Goal: Communication & Community: Connect with others

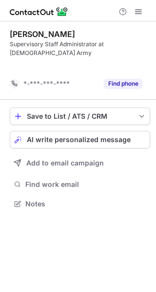
scroll to position [173, 156]
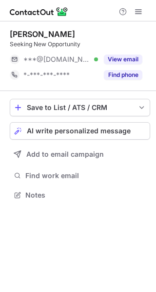
scroll to position [188, 156]
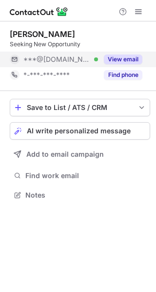
click at [115, 60] on button "View email" at bounding box center [123, 60] width 38 height 10
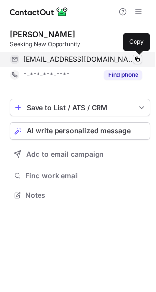
click at [135, 60] on span at bounding box center [137, 59] width 8 height 8
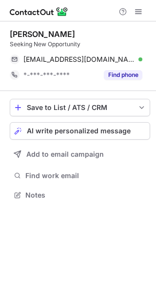
scroll to position [188, 156]
click at [37, 128] on span "AI write personalized message" at bounding box center [79, 131] width 104 height 8
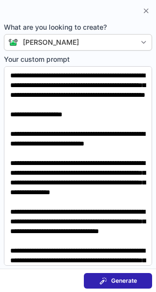
click at [95, 283] on button "Generate" at bounding box center [118, 281] width 68 height 16
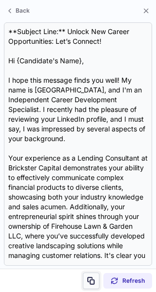
click at [92, 278] on span at bounding box center [91, 281] width 8 height 8
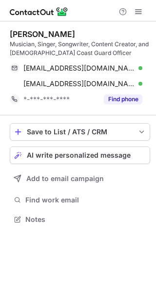
scroll to position [213, 156]
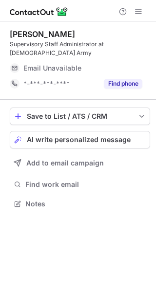
scroll to position [188, 156]
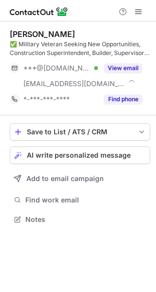
scroll to position [213, 156]
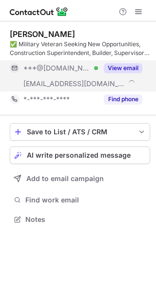
click at [111, 67] on button "View email" at bounding box center [123, 68] width 38 height 10
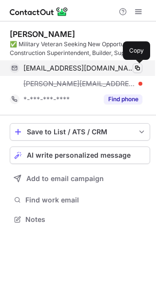
click at [136, 67] on span at bounding box center [137, 68] width 8 height 8
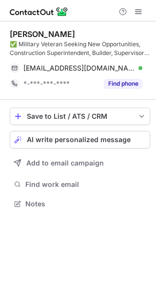
scroll to position [197, 156]
click at [49, 137] on span "AI write personalized message" at bounding box center [79, 140] width 104 height 8
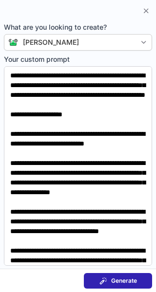
click at [97, 281] on button "Generate" at bounding box center [118, 281] width 68 height 16
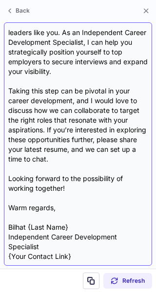
scroll to position [301, 0]
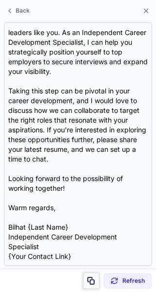
click at [89, 281] on span at bounding box center [91, 281] width 8 height 8
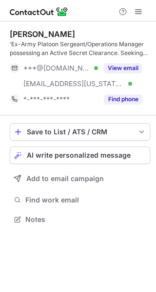
scroll to position [213, 156]
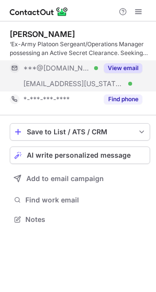
click at [120, 64] on button "View email" at bounding box center [123, 68] width 38 height 10
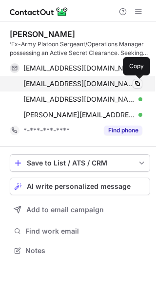
click at [137, 82] on span at bounding box center [137, 84] width 8 height 8
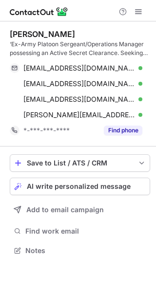
scroll to position [244, 156]
click at [40, 183] on span "AI write personalized message" at bounding box center [79, 187] width 104 height 8
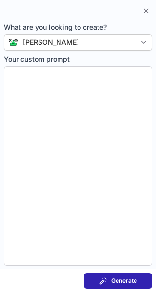
type textarea "**********"
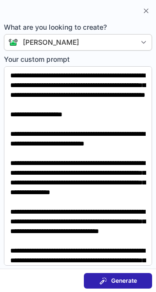
click at [116, 275] on button "Generate" at bounding box center [118, 281] width 68 height 16
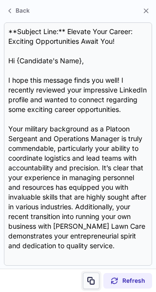
click at [89, 278] on span at bounding box center [91, 281] width 8 height 8
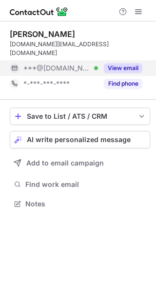
scroll to position [188, 156]
click at [118, 63] on button "View email" at bounding box center [123, 68] width 38 height 10
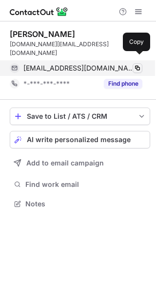
click at [138, 64] on span at bounding box center [137, 68] width 8 height 8
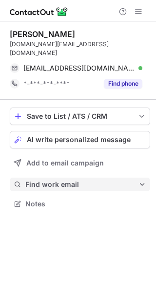
scroll to position [188, 156]
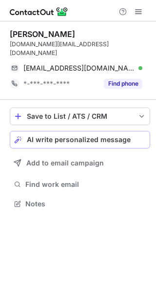
click at [47, 131] on button "AI write personalized message" at bounding box center [80, 140] width 140 height 18
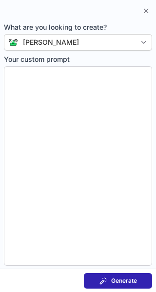
type textarea "**********"
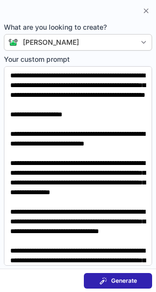
click at [109, 277] on div "Generate" at bounding box center [117, 281] width 37 height 8
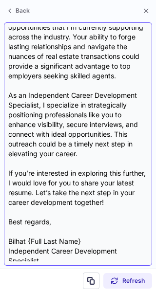
scroll to position [223, 0]
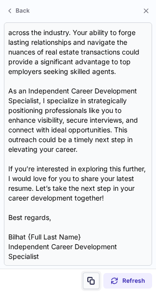
click at [91, 277] on span at bounding box center [91, 281] width 8 height 8
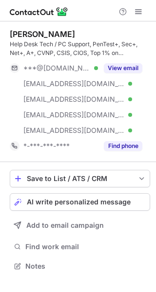
scroll to position [259, 156]
click at [50, 209] on button "AI write personalized message" at bounding box center [80, 202] width 140 height 18
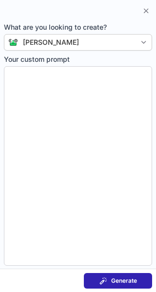
type textarea "**********"
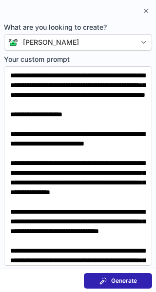
click at [100, 281] on span at bounding box center [103, 281] width 8 height 8
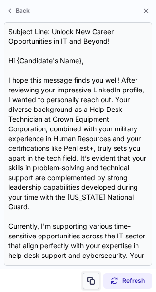
click at [89, 280] on span at bounding box center [91, 281] width 8 height 8
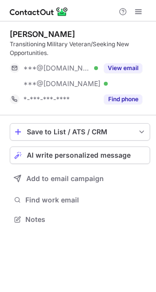
scroll to position [213, 156]
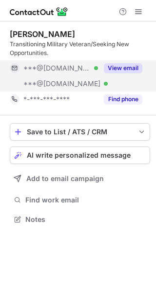
click at [112, 65] on button "View email" at bounding box center [123, 68] width 38 height 10
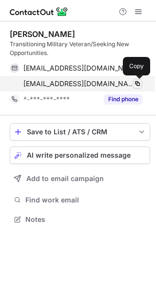
click at [136, 83] on span at bounding box center [137, 84] width 8 height 8
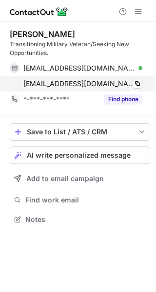
scroll to position [213, 156]
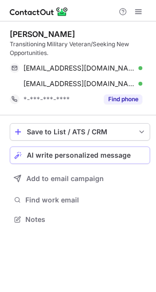
click at [42, 152] on span "AI write personalized message" at bounding box center [79, 155] width 104 height 8
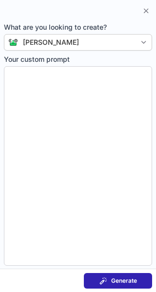
type textarea "**********"
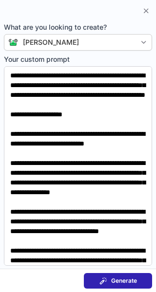
click at [120, 277] on span "Generate" at bounding box center [124, 281] width 26 height 8
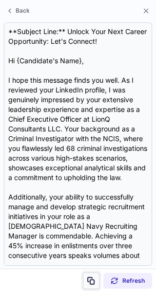
click at [90, 284] on span at bounding box center [91, 281] width 8 height 8
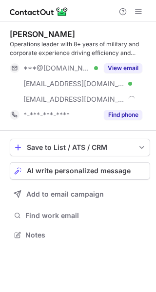
scroll to position [228, 156]
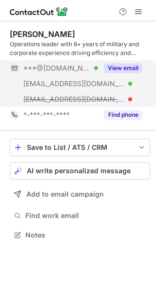
click at [116, 67] on button "View email" at bounding box center [123, 68] width 38 height 10
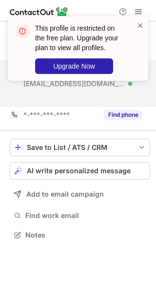
scroll to position [213, 156]
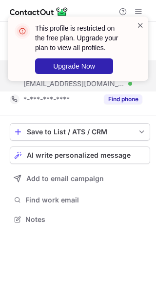
click at [141, 27] on span at bounding box center [140, 25] width 8 height 10
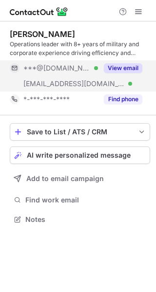
click at [123, 64] on button "View email" at bounding box center [123, 68] width 38 height 10
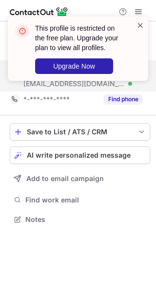
click at [138, 23] on span at bounding box center [140, 25] width 8 height 10
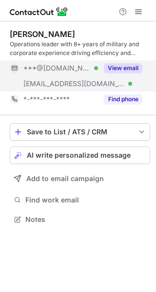
click at [113, 68] on button "View email" at bounding box center [123, 68] width 38 height 10
